Goal: Task Accomplishment & Management: Manage account settings

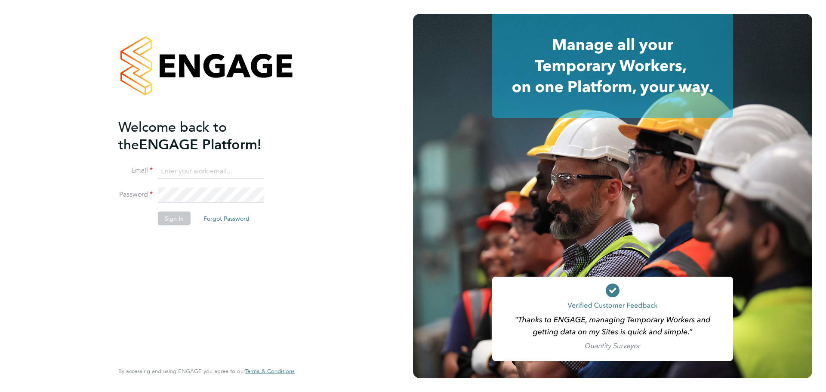
type input "charlie.slidel@vistry.co.uk"
drag, startPoint x: 179, startPoint y: 221, endPoint x: 180, endPoint y: 216, distance: 5.2
click at [179, 221] on button "Sign In" at bounding box center [174, 218] width 33 height 14
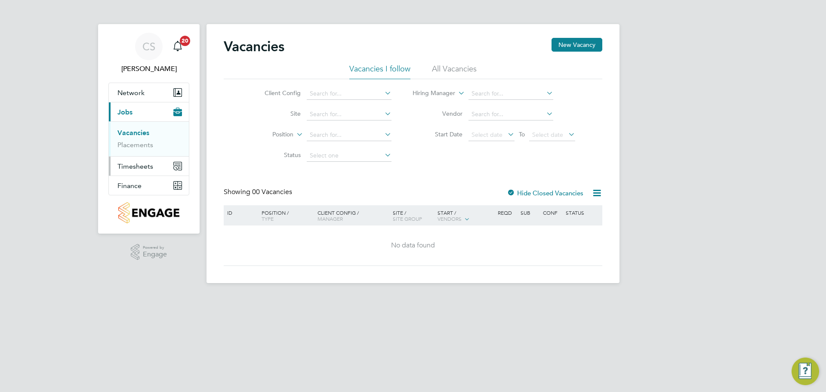
click at [133, 170] on button "Timesheets" at bounding box center [149, 166] width 80 height 19
click at [151, 146] on ul "Timesheets Expenses" at bounding box center [149, 158] width 80 height 35
click at [150, 150] on link "Timesheets" at bounding box center [135, 152] width 36 height 8
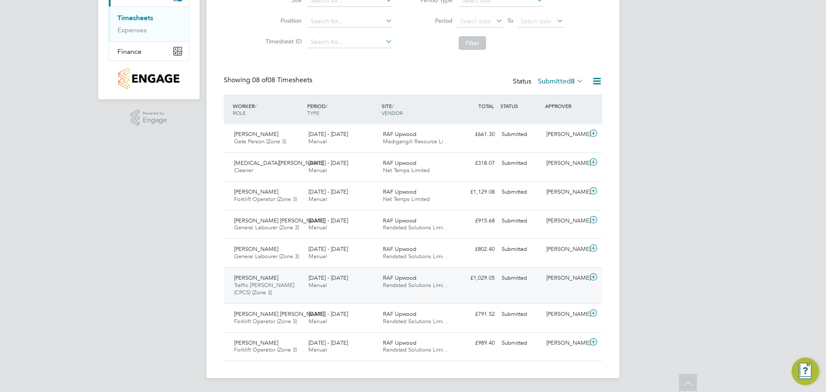
click at [335, 292] on div "15 - 21 Sep 2025 Manual" at bounding box center [342, 281] width 74 height 21
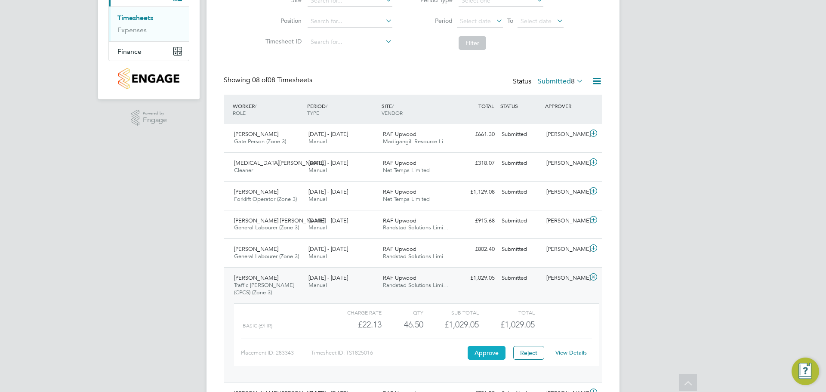
click at [482, 348] on button "Approve" at bounding box center [486, 353] width 38 height 14
click at [298, 141] on div "Jake Pollard Gate Person (Zone 3) 15 - 21 Sep 2025" at bounding box center [267, 137] width 74 height 21
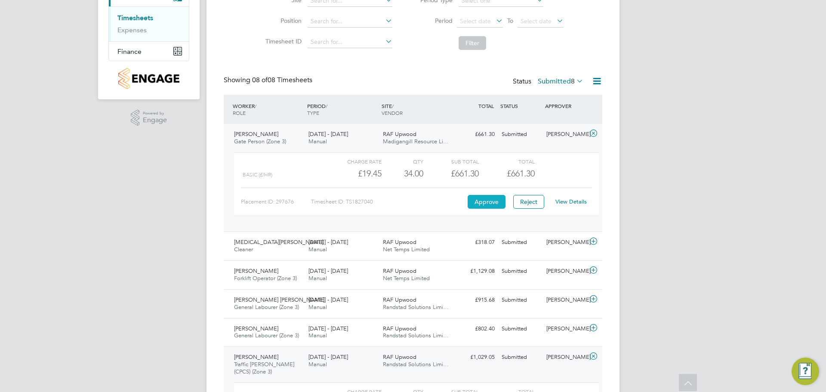
click at [479, 200] on button "Approve" at bounding box center [486, 202] width 38 height 14
click at [389, 243] on span "RAF Upwood" at bounding box center [400, 241] width 34 height 7
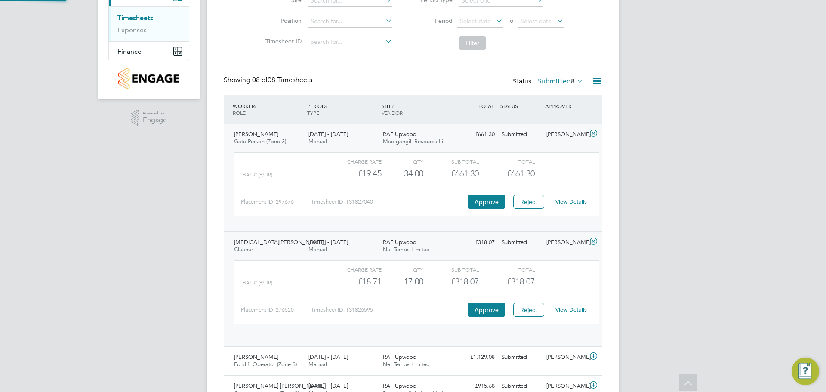
scroll to position [15, 84]
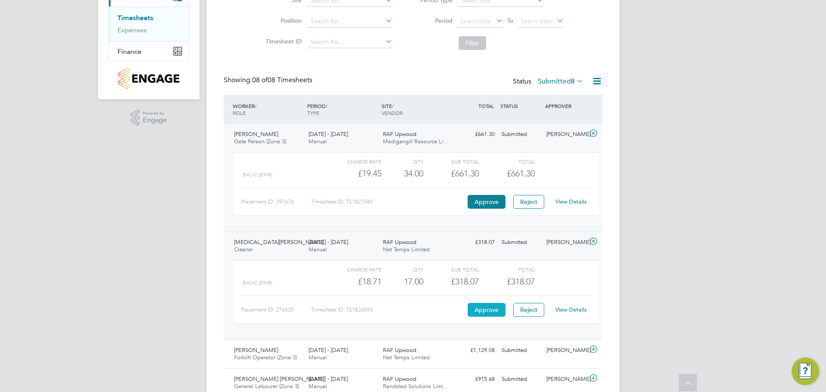
click at [499, 307] on button "Approve" at bounding box center [486, 310] width 38 height 14
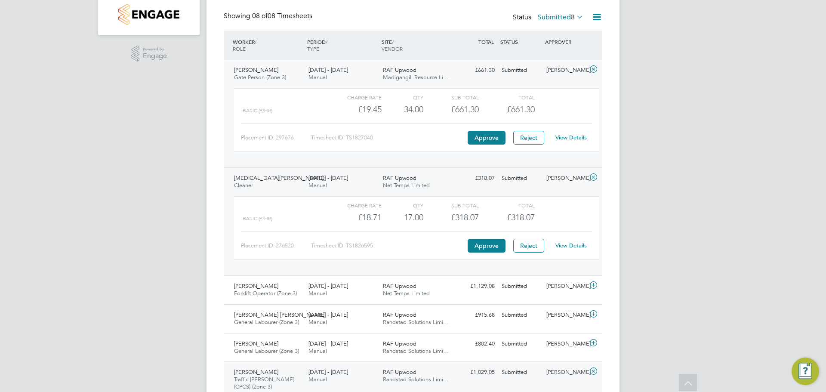
scroll to position [220, 0]
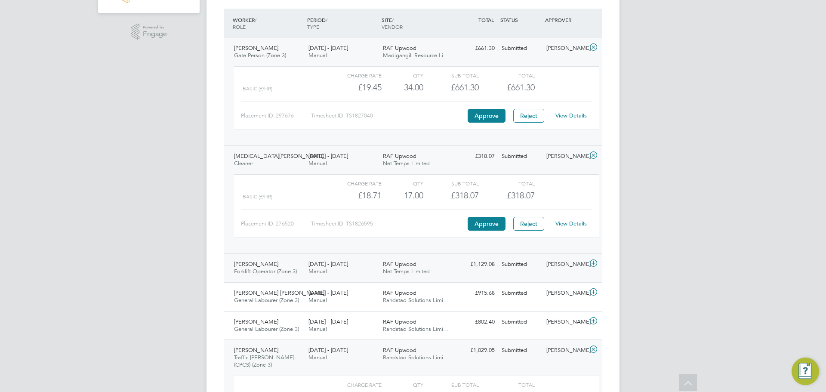
click at [334, 263] on span "15 - 21 Sep 2025" at bounding box center [328, 263] width 40 height 7
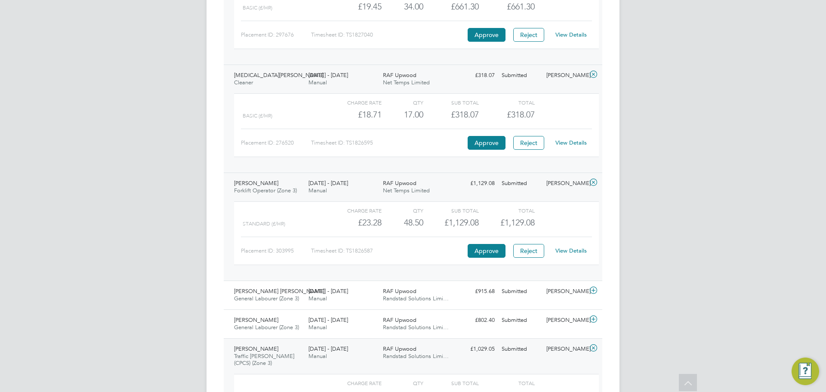
scroll to position [306, 0]
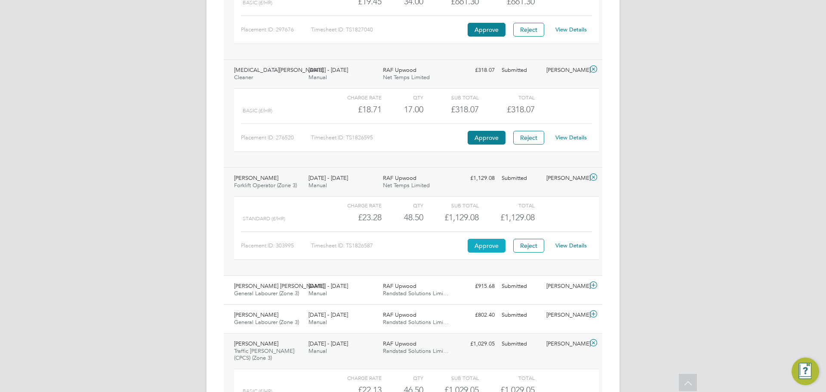
click at [480, 243] on button "Approve" at bounding box center [486, 246] width 38 height 14
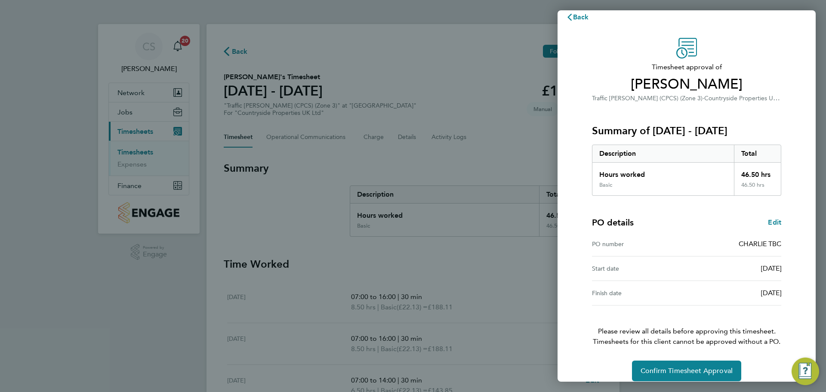
scroll to position [20, 0]
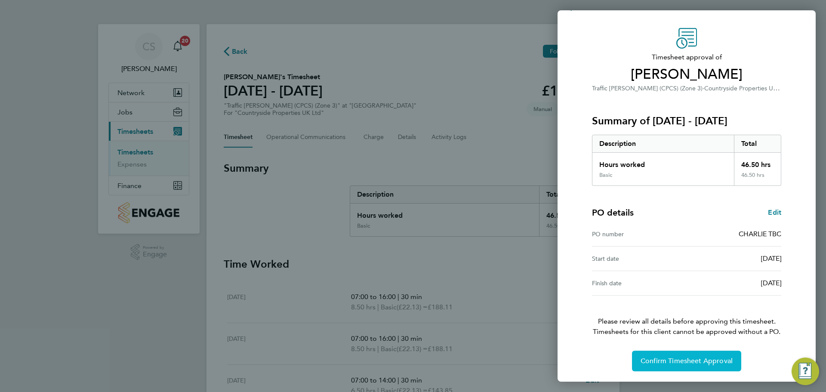
click at [693, 357] on span "Confirm Timesheet Approval" at bounding box center [686, 360] width 92 height 9
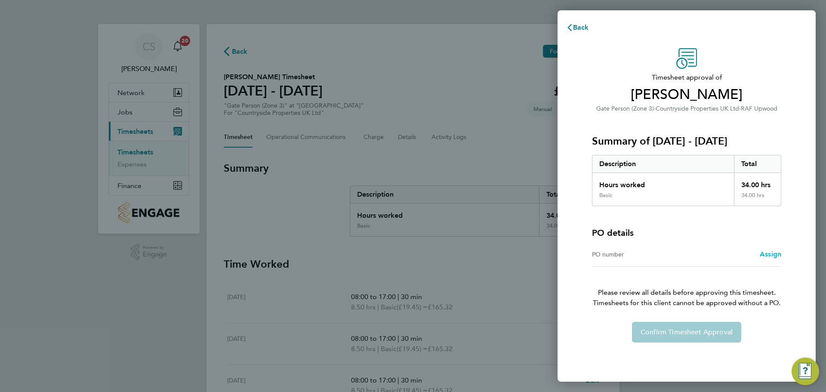
drag, startPoint x: 776, startPoint y: 252, endPoint x: 769, endPoint y: 249, distance: 6.9
click at [776, 252] on span "Assign" at bounding box center [769, 254] width 21 height 8
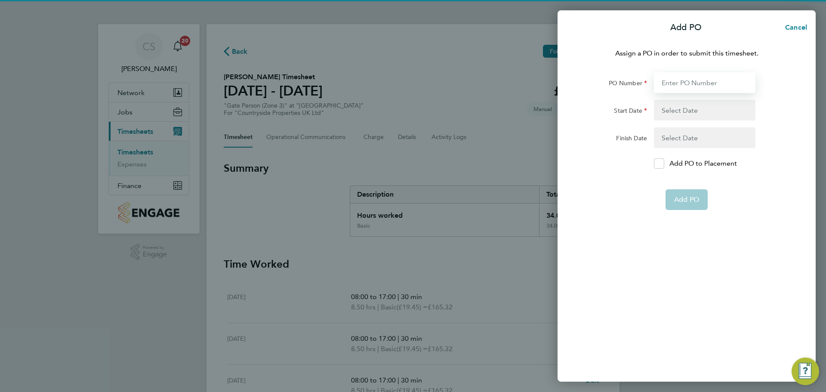
click at [687, 80] on input "PO Number" at bounding box center [704, 82] width 101 height 21
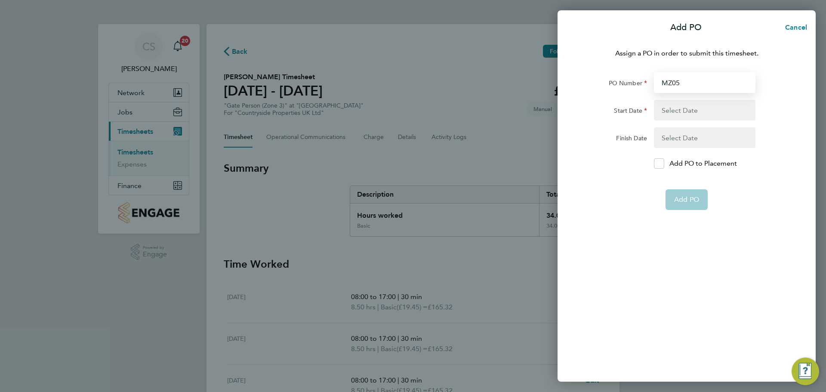
type input "MZ053"
type input "01 Jan 25"
type input "01 Jan 26"
type input "MZ053"
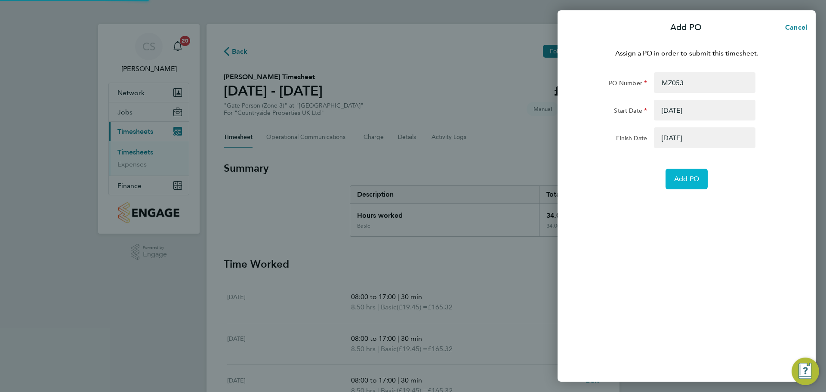
click at [695, 179] on span "Add PO" at bounding box center [686, 179] width 25 height 9
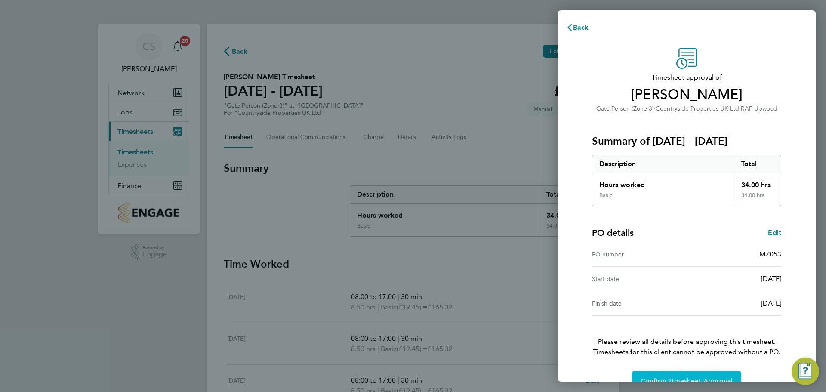
click at [695, 377] on span "Confirm Timesheet Approval" at bounding box center [686, 381] width 92 height 9
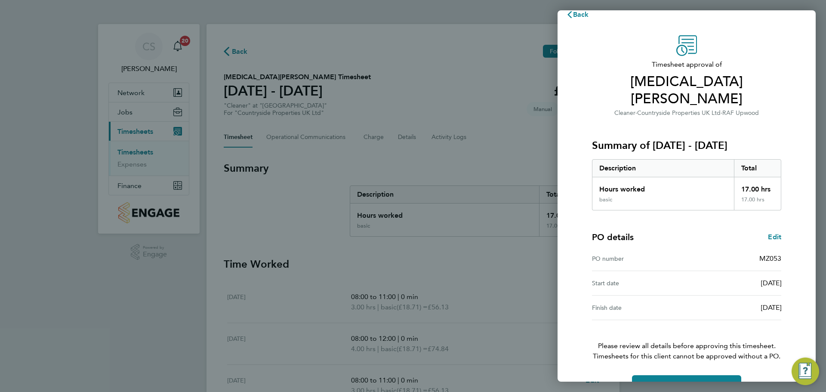
scroll to position [20, 0]
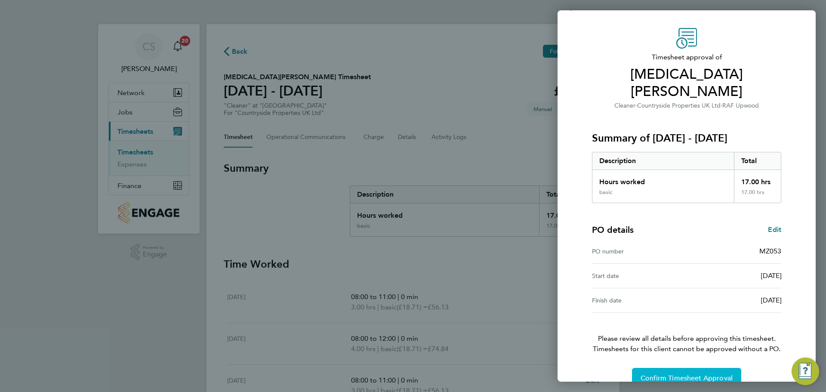
click at [662, 374] on span "Confirm Timesheet Approval" at bounding box center [686, 378] width 92 height 9
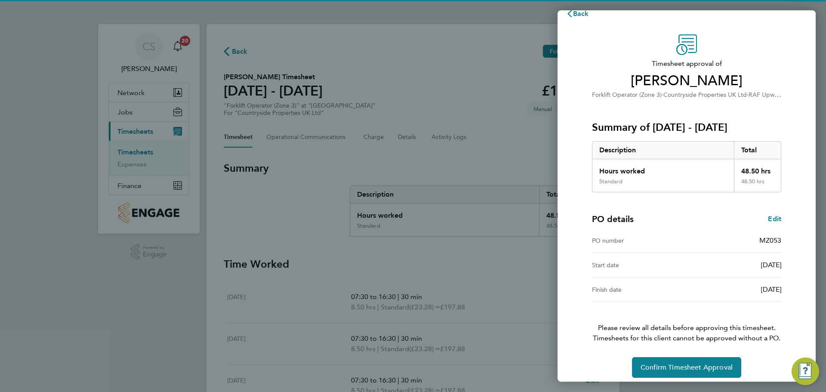
scroll to position [20, 0]
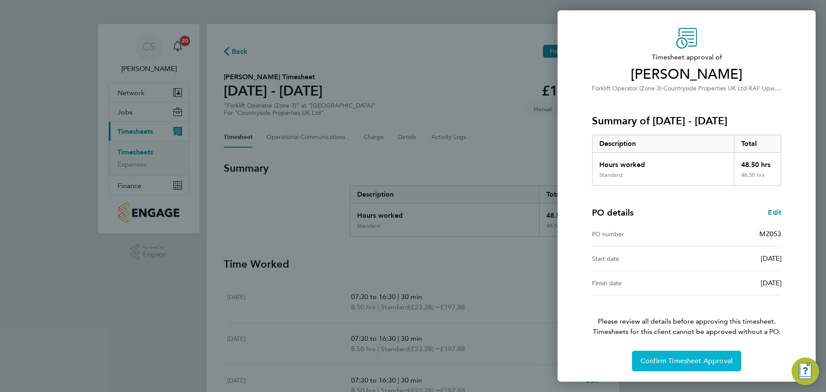
click at [729, 361] on span "Confirm Timesheet Approval" at bounding box center [686, 360] width 92 height 9
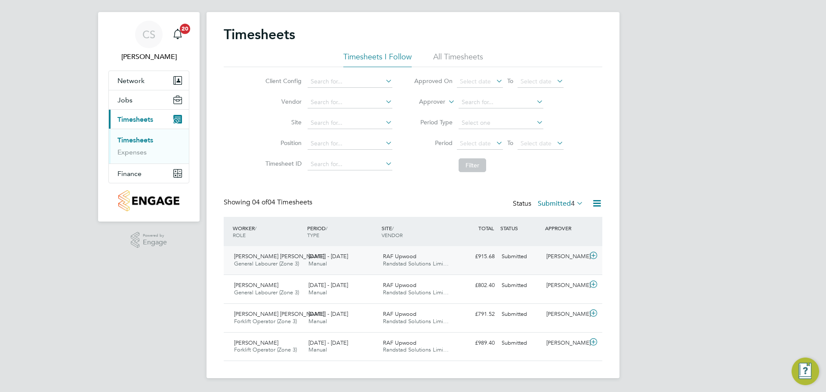
click at [430, 258] on div "RAF Upwood Randstad Solutions Limi…" at bounding box center [416, 259] width 74 height 21
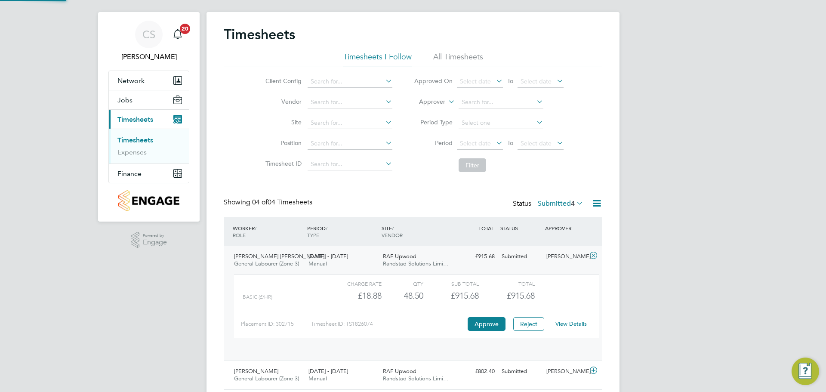
scroll to position [15, 84]
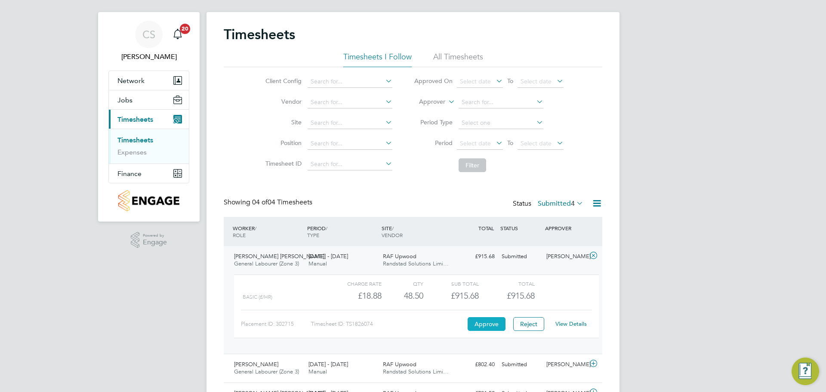
click at [494, 327] on button "Approve" at bounding box center [486, 324] width 38 height 14
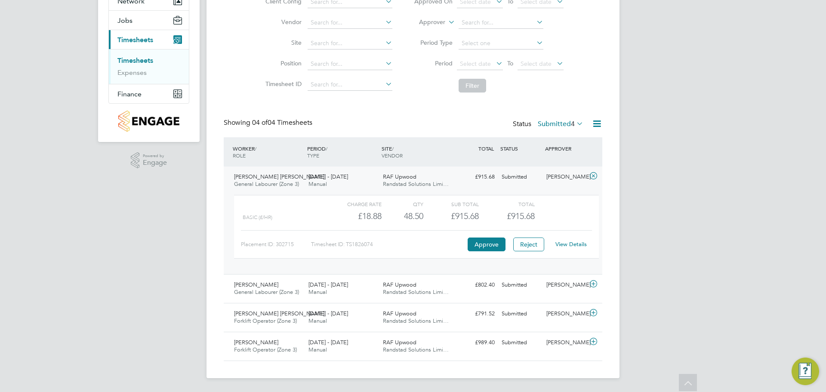
click at [358, 178] on div "15 - 21 Sep 2025 Manual" at bounding box center [342, 180] width 74 height 21
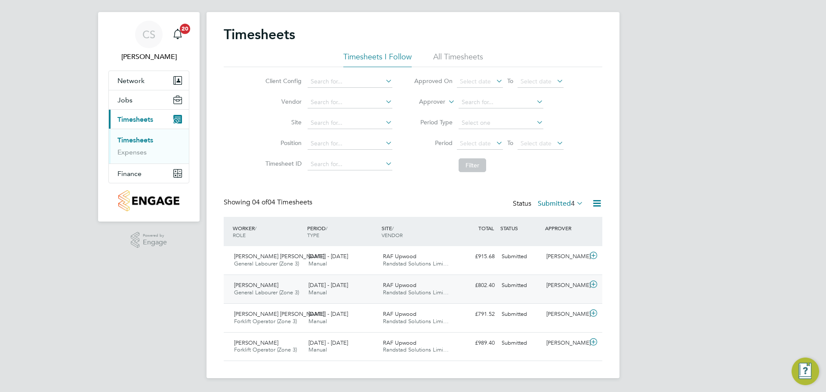
click at [354, 274] on div "Todd Roberts General Labourer (Zone 3) 15 - 21 Sep 2025 15 - 21 Sep 2025 Manual…" at bounding box center [413, 288] width 378 height 29
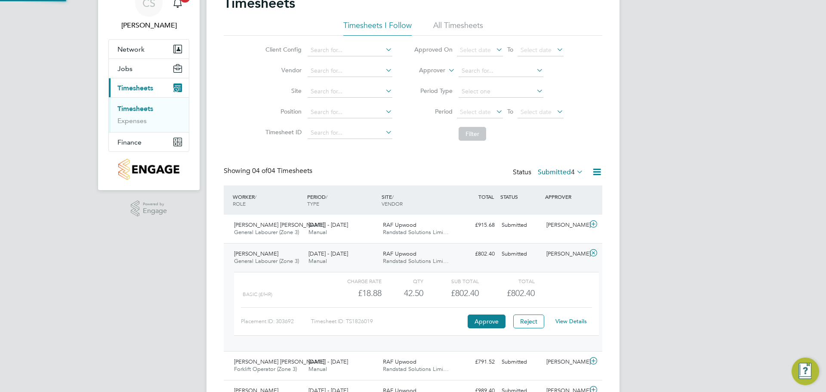
scroll to position [92, 0]
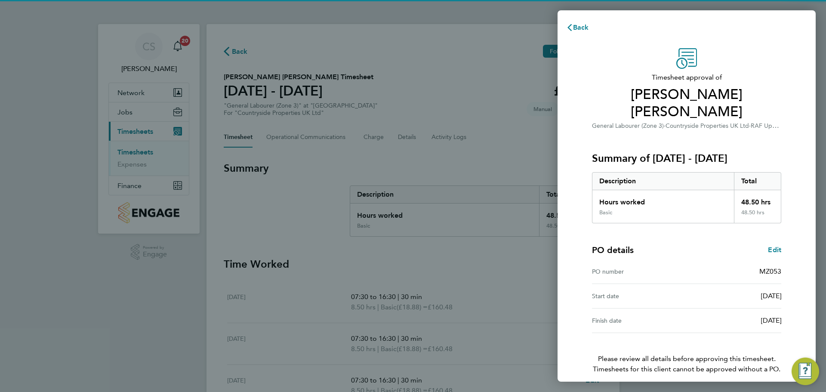
click at [712, 388] on button "Confirm Timesheet Approval" at bounding box center [686, 398] width 109 height 21
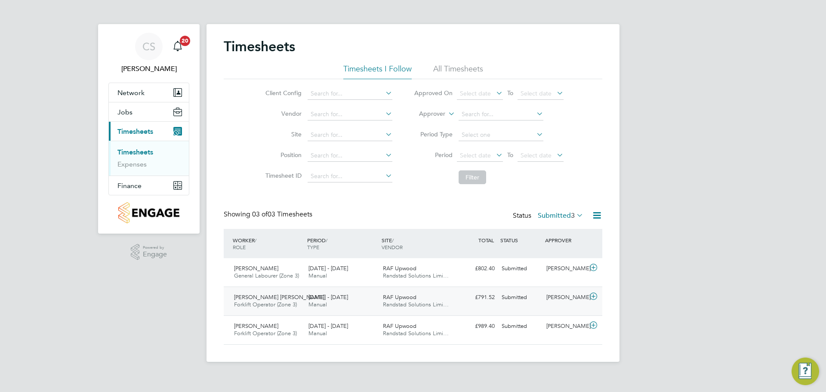
click at [439, 299] on div "RAF Upwood Randstad Solutions Limi…" at bounding box center [416, 300] width 74 height 21
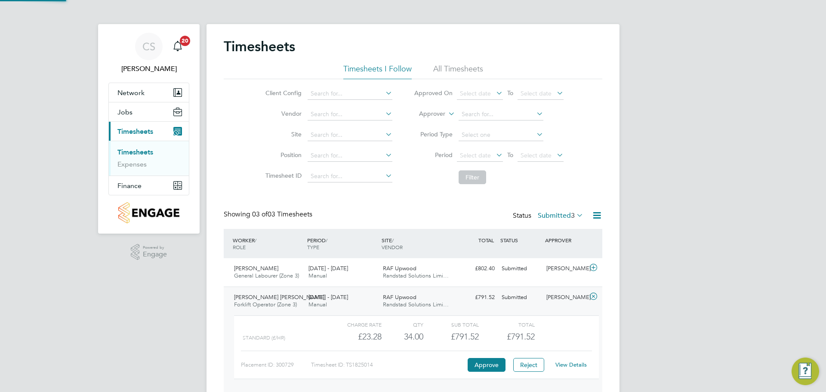
scroll to position [15, 84]
click at [491, 365] on button "Approve" at bounding box center [486, 365] width 38 height 14
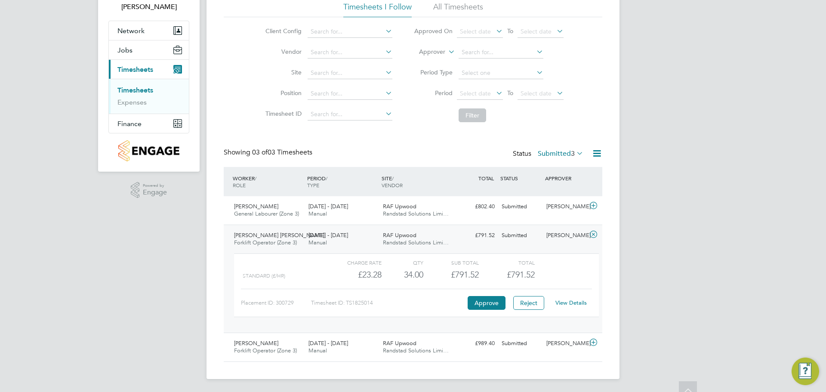
scroll to position [63, 0]
click at [324, 341] on span "15 - 21 Sep 2025" at bounding box center [328, 341] width 40 height 7
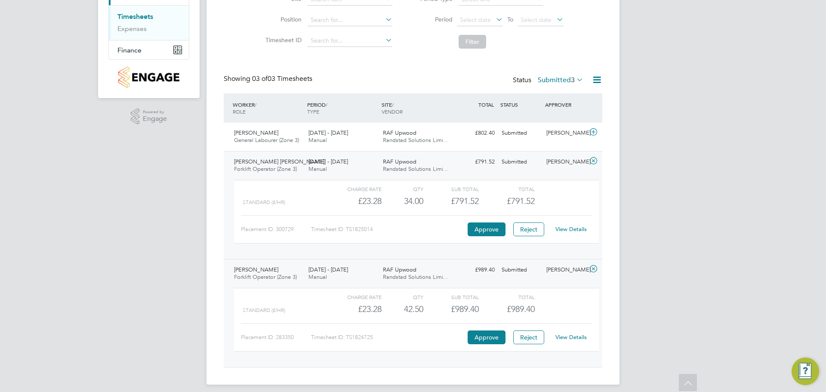
scroll to position [142, 0]
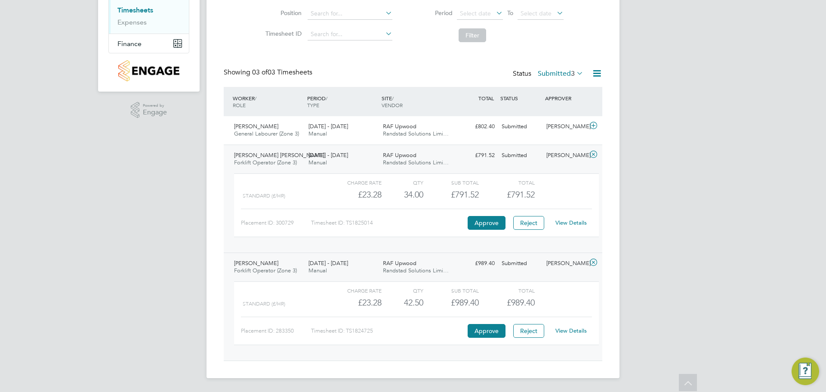
click at [289, 156] on div "Timothy Lee Mears Forklift Operator (Zone 3) 15 - 21 Sep 2025" at bounding box center [267, 158] width 74 height 21
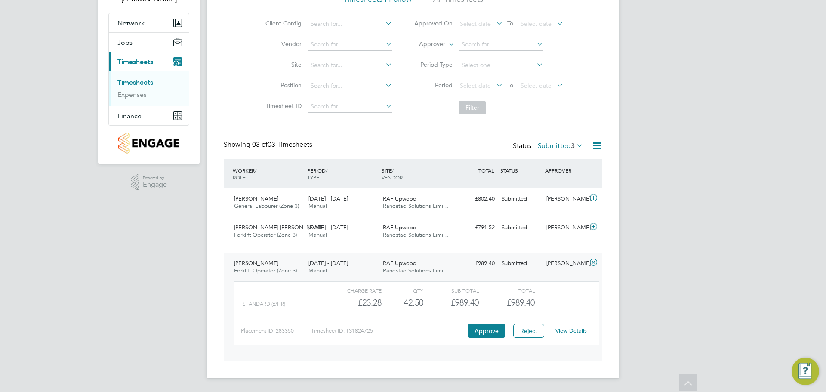
scroll to position [63, 0]
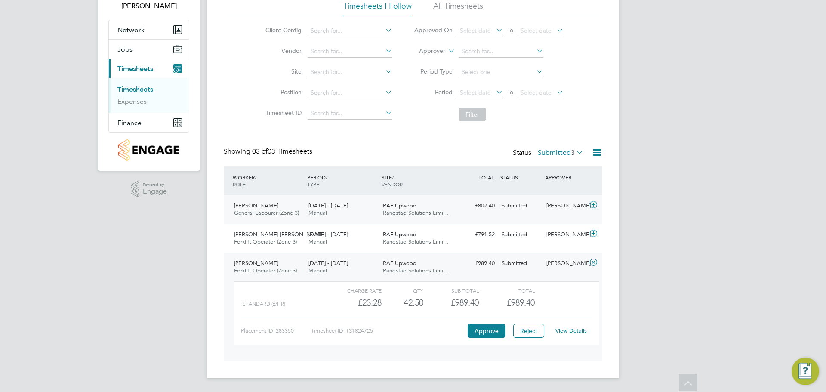
click at [280, 205] on div "Todd Roberts General Labourer (Zone 3) 15 - 21 Sep 2025" at bounding box center [267, 209] width 74 height 21
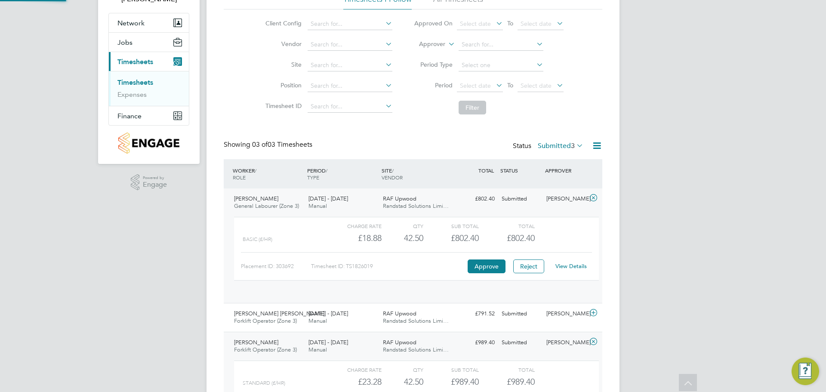
scroll to position [15, 84]
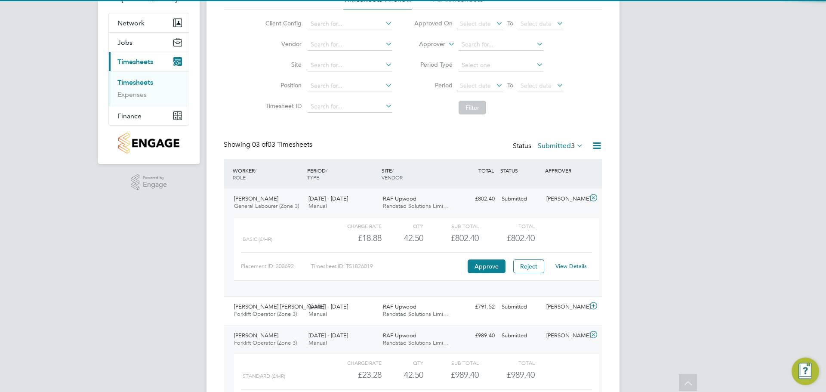
click at [286, 206] on span "General Labourer (Zone 3)" at bounding box center [266, 205] width 65 height 7
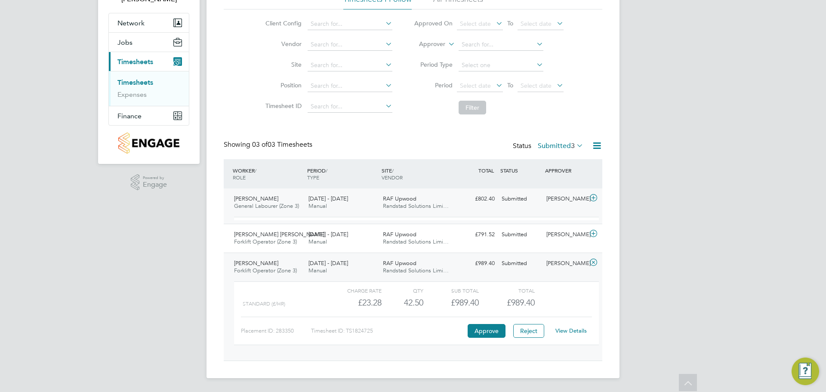
scroll to position [63, 0]
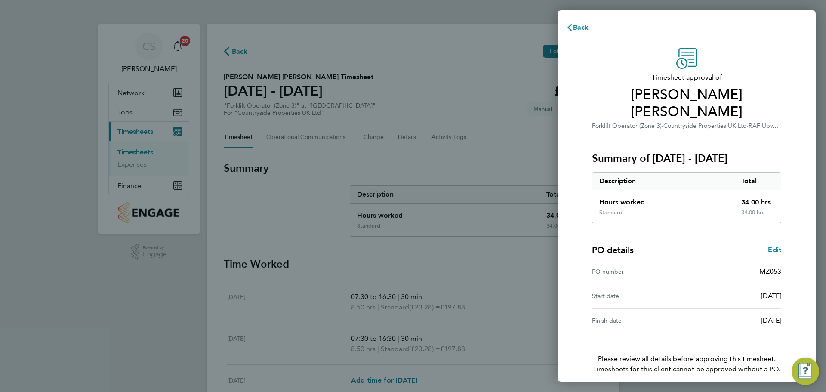
click at [676, 369] on div "Timesheet approval of [PERSON_NAME] [PERSON_NAME] Forklift Operator (Zone 3) · …" at bounding box center [686, 228] width 210 height 360
click at [675, 388] on button "Confirm Timesheet Approval" at bounding box center [686, 398] width 109 height 21
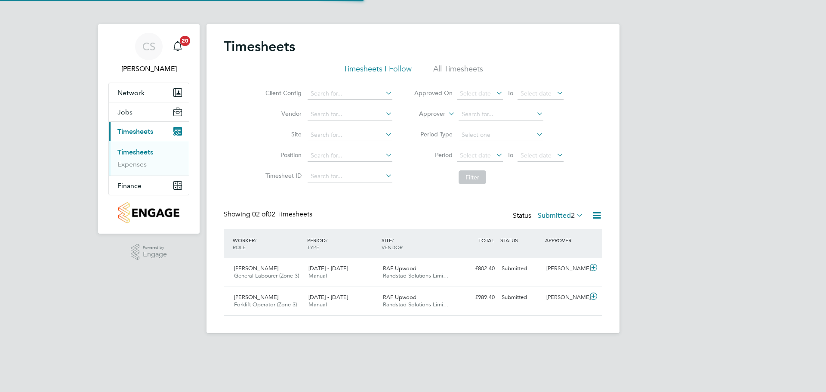
scroll to position [22, 75]
click at [420, 276] on span "Randstad Solutions Limi…" at bounding box center [416, 275] width 66 height 7
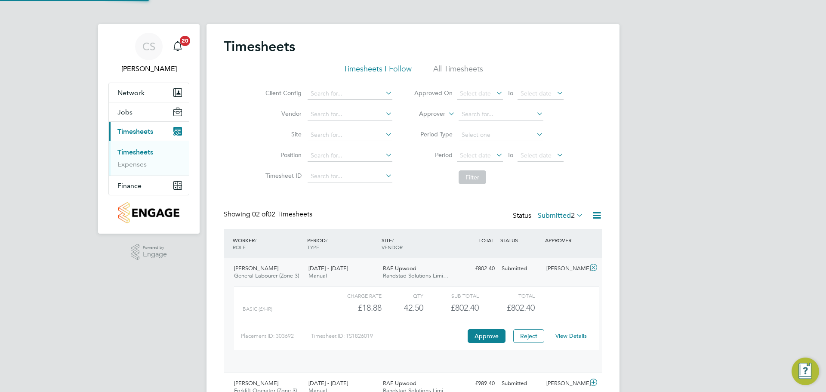
scroll to position [15, 84]
click at [558, 337] on link "View Details" at bounding box center [570, 335] width 31 height 7
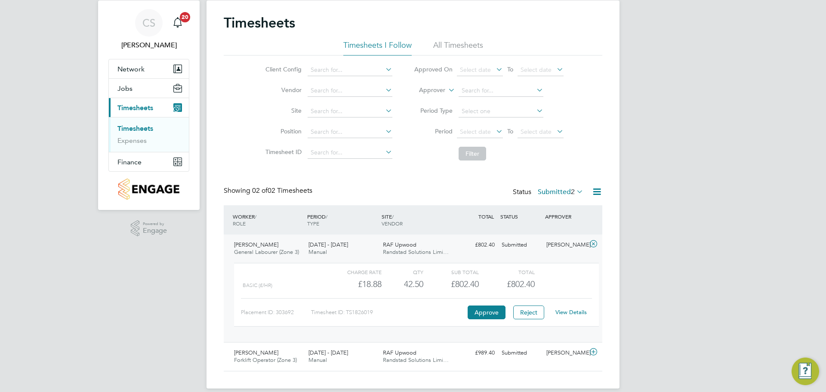
scroll to position [34, 0]
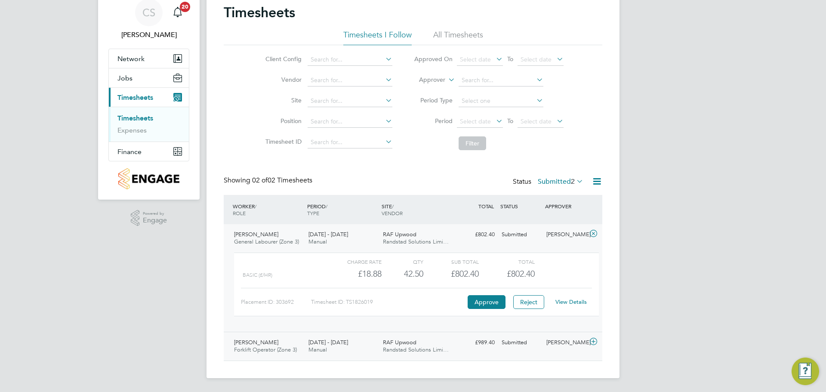
click at [313, 342] on span "[DATE] - [DATE]" at bounding box center [328, 341] width 40 height 7
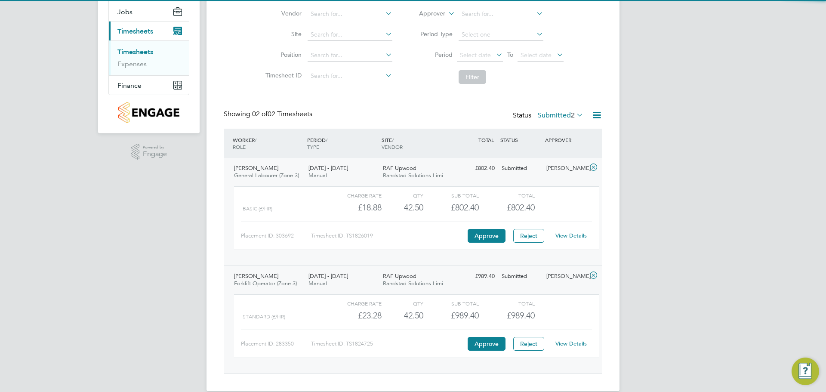
scroll to position [113, 0]
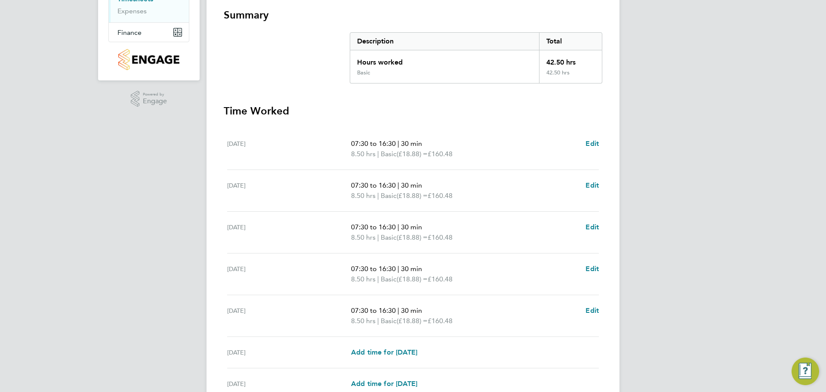
scroll to position [172, 0]
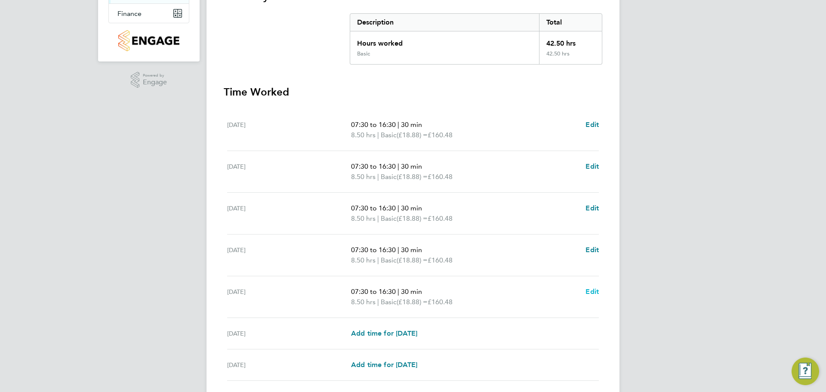
click at [597, 294] on span "Edit" at bounding box center [591, 291] width 13 height 8
select select "30"
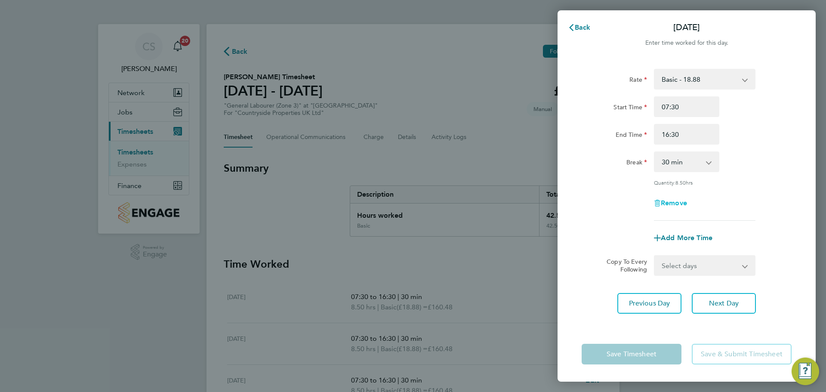
click at [672, 200] on span "Remove" at bounding box center [673, 203] width 26 height 8
select select "null"
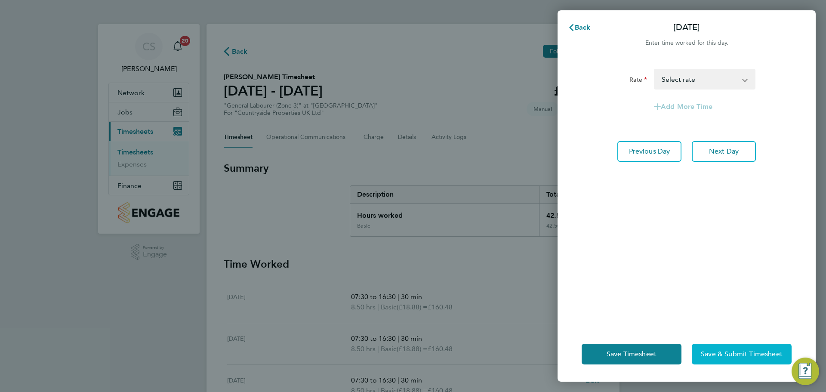
click at [755, 352] on span "Save & Submit Timesheet" at bounding box center [741, 354] width 82 height 9
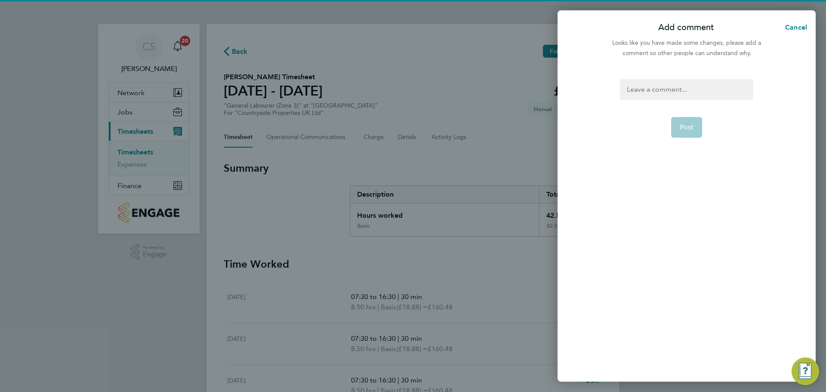
click at [659, 88] on div at bounding box center [686, 89] width 133 height 21
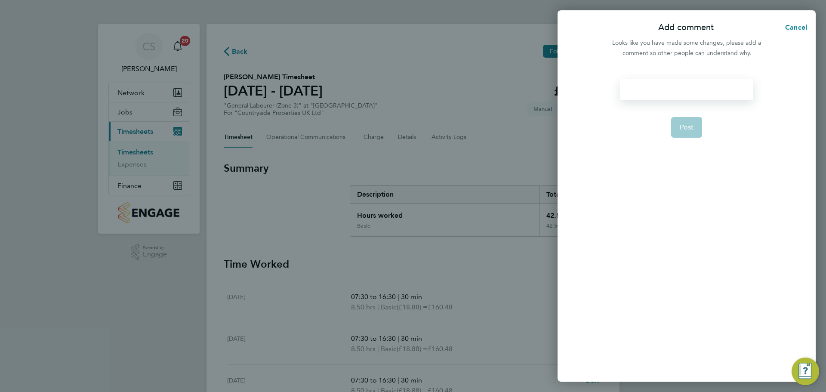
click at [655, 83] on div at bounding box center [686, 89] width 133 height 21
click at [699, 130] on button "Post" at bounding box center [686, 127] width 31 height 21
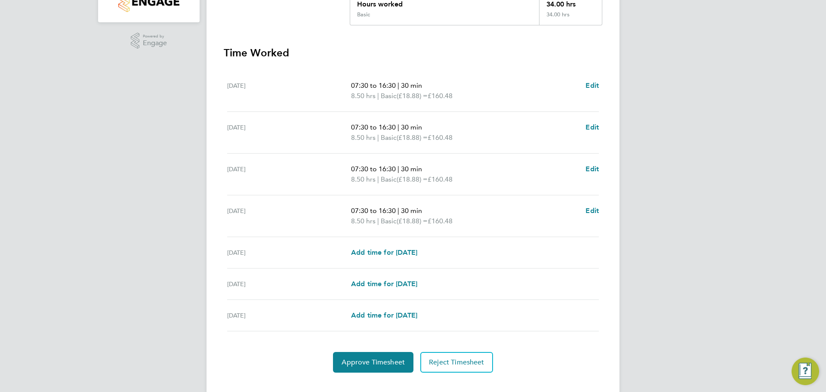
scroll to position [215, 0]
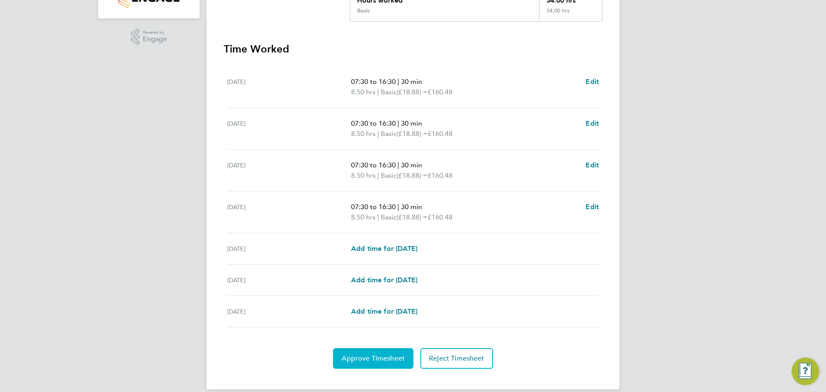
click at [368, 358] on span "Approve Timesheet" at bounding box center [372, 358] width 63 height 9
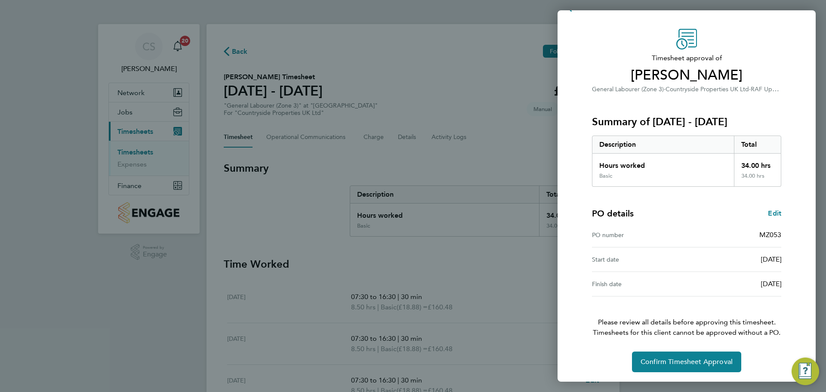
scroll to position [20, 0]
click at [697, 361] on span "Confirm Timesheet Approval" at bounding box center [686, 360] width 92 height 9
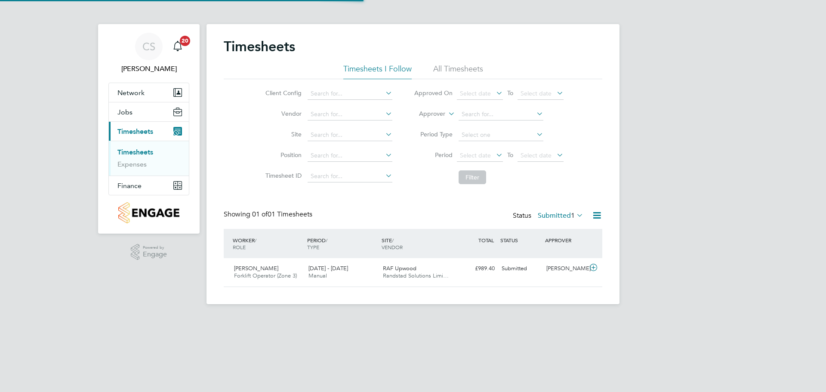
scroll to position [22, 75]
